Goal: Understand process/instructions: Learn about a topic

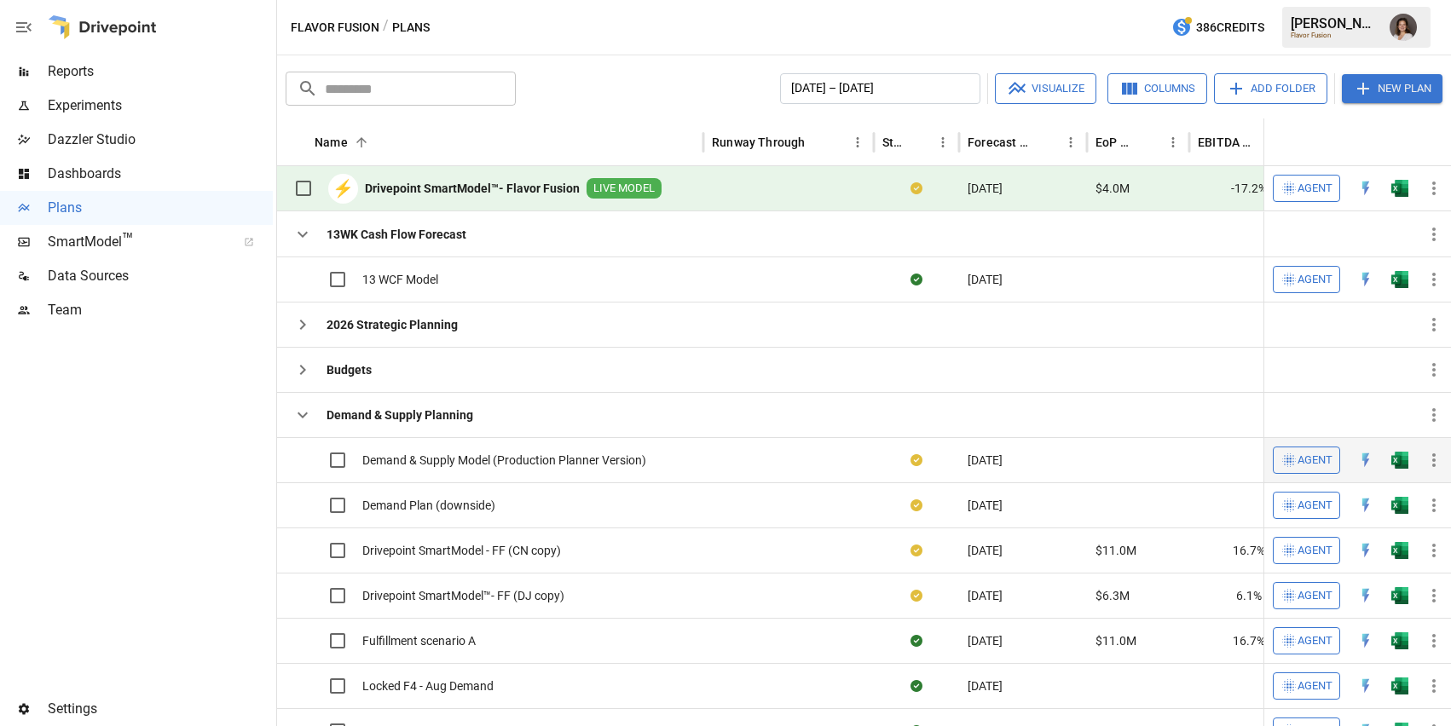
click at [498, 459] on span "Demand & Supply Model (Production Planner Version)" at bounding box center [504, 460] width 284 height 17
